Goal: Find specific page/section: Find specific page/section

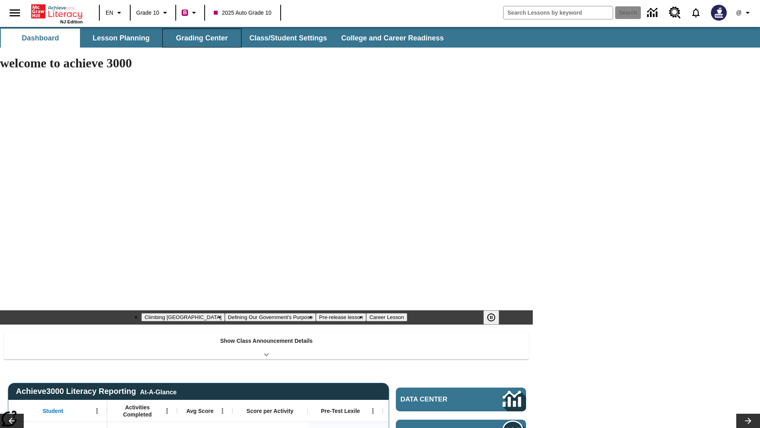
click at [202, 38] on button "Grading Center" at bounding box center [201, 38] width 79 height 19
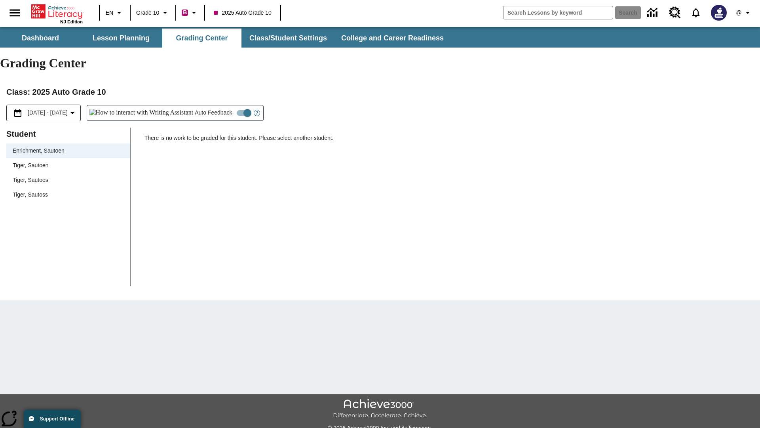
click at [68, 161] on span "Tiger, Sautoen" at bounding box center [68, 165] width 111 height 8
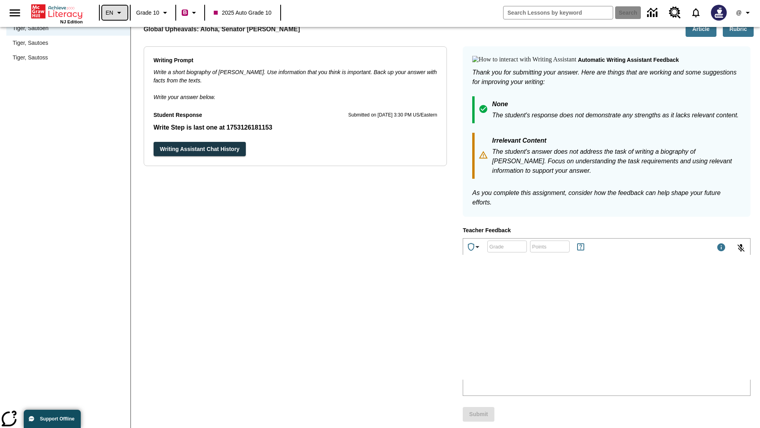
click at [115, 13] on icon "Language: EN, Select a language" at bounding box center [119, 13] width 10 height 10
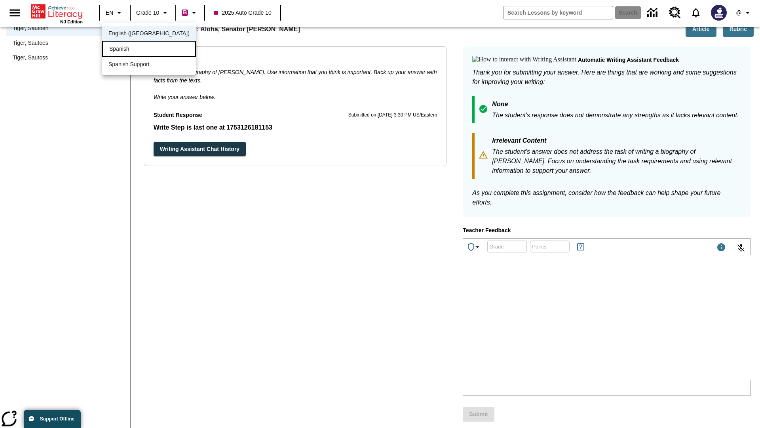
click at [132, 50] on div "Spanish" at bounding box center [149, 49] width 94 height 16
